Goal: Find specific page/section: Find specific page/section

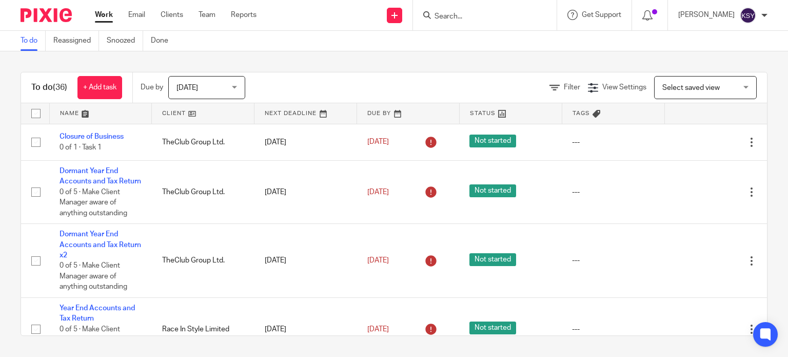
click at [472, 15] on input "Search" at bounding box center [480, 16] width 92 height 9
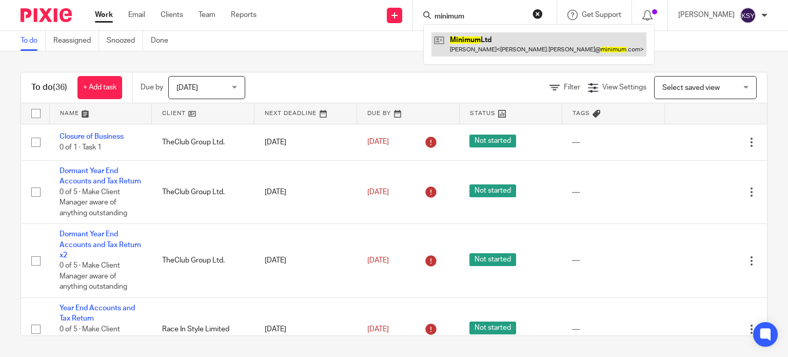
type input "minimum"
click at [447, 44] on link at bounding box center [538, 44] width 215 height 24
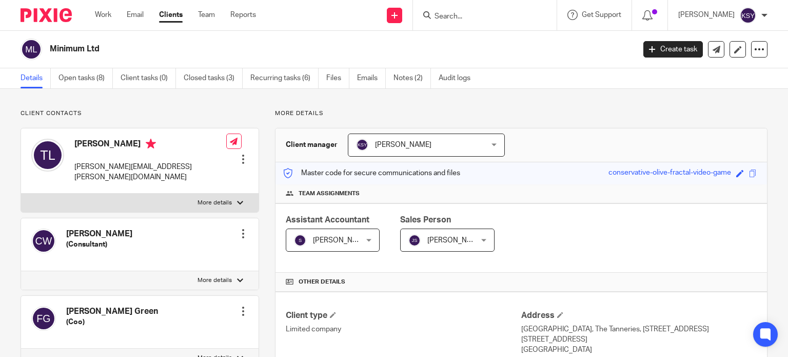
click at [418, 76] on link "Notes (2)" at bounding box center [411, 78] width 37 height 20
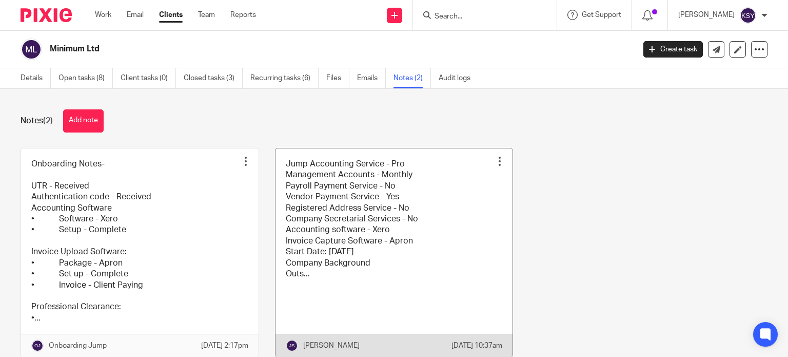
scroll to position [47, 0]
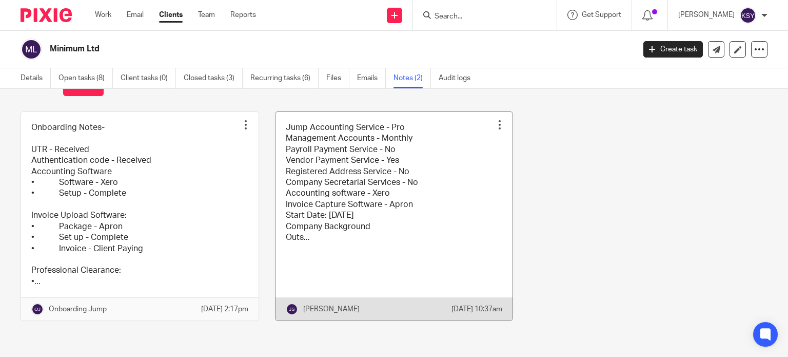
click at [289, 221] on link at bounding box center [394, 216] width 238 height 209
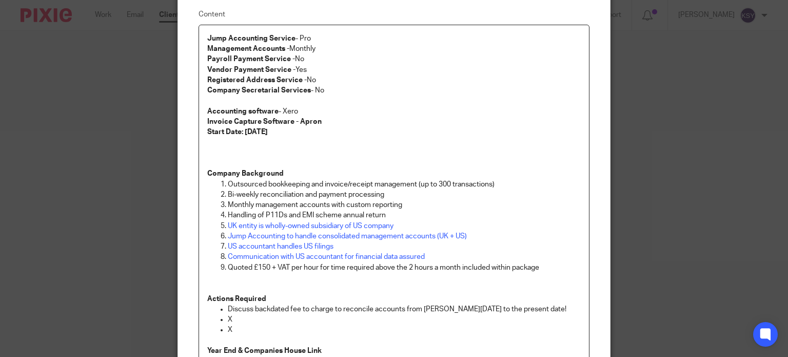
scroll to position [103, 0]
